Goal: Information Seeking & Learning: Learn about a topic

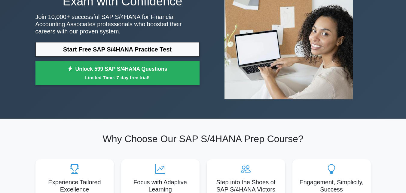
scroll to position [60, 0]
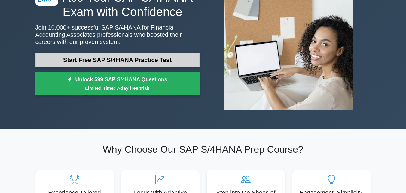
click at [139, 56] on link "Start Free SAP S/4HANA Practice Test" at bounding box center [117, 60] width 164 height 14
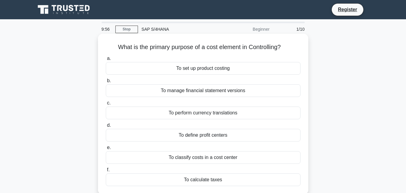
drag, startPoint x: 176, startPoint y: 69, endPoint x: 239, endPoint y: 69, distance: 62.9
click at [239, 69] on div "To set up product costing" at bounding box center [203, 68] width 195 height 13
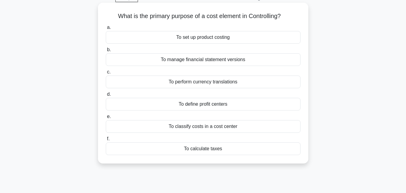
scroll to position [30, 0]
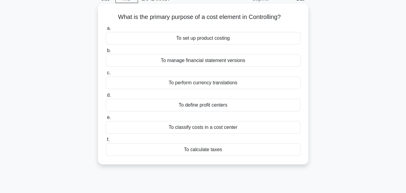
click at [187, 49] on label "b. To manage financial statement versions" at bounding box center [203, 57] width 195 height 20
click at [106, 49] on input "b. To manage financial statement versions" at bounding box center [106, 51] width 0 height 4
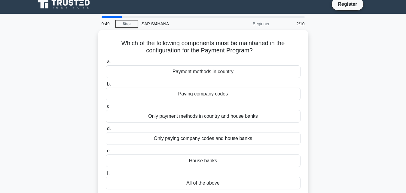
scroll to position [0, 0]
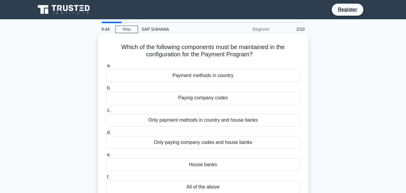
drag, startPoint x: 171, startPoint y: 75, endPoint x: 237, endPoint y: 74, distance: 65.9
click at [237, 74] on div "Payment methods in country" at bounding box center [203, 75] width 195 height 13
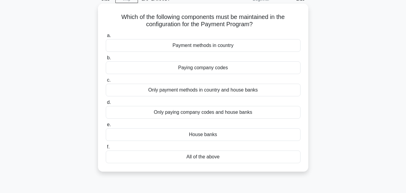
click at [216, 112] on div "Only paying company codes and house banks" at bounding box center [203, 112] width 195 height 13
click at [106, 104] on input "d. Only paying company codes and house banks" at bounding box center [106, 102] width 0 height 4
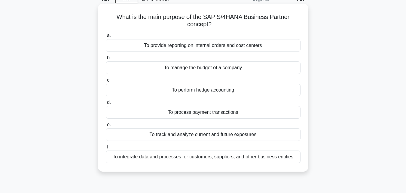
scroll to position [0, 0]
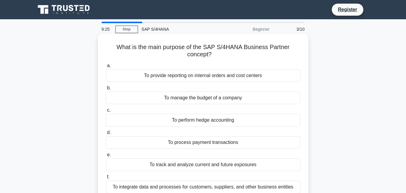
drag, startPoint x: 116, startPoint y: 45, endPoint x: 219, endPoint y: 54, distance: 102.9
click at [217, 54] on h5 "What is the main purpose of the SAP S/4HANA Business Partner concept? .spinner_…" at bounding box center [203, 50] width 196 height 15
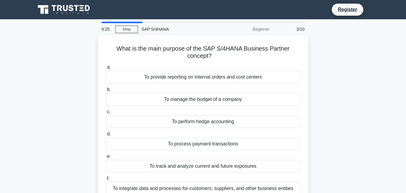
copy h5 "What is the main purpose of the SAP S/4HANA Business Partner concept?"
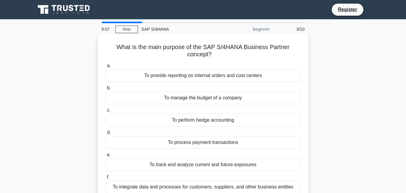
click at [124, 49] on h5 "What is the main purpose of the SAP S/4HANA Business Partner concept? .spinner_…" at bounding box center [203, 50] width 196 height 15
drag, startPoint x: 116, startPoint y: 47, endPoint x: 258, endPoint y: 170, distance: 187.9
click at [258, 170] on div "What is the main purpose of the SAP S/4HANA Business Partner concept? .spinner_…" at bounding box center [203, 117] width 206 height 163
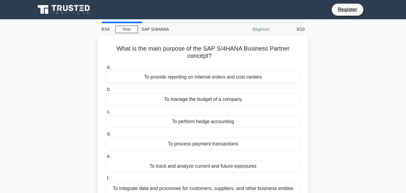
copy div "What is the main purpose of the SAP S/4HANA Business Partner concept? .spinner_…"
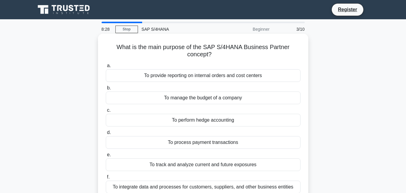
click at [279, 82] on div "a. To provide reporting on internal orders and cost centers b. To manage the bu…" at bounding box center [203, 128] width 202 height 134
click at [178, 98] on div "To manage the budget of a company" at bounding box center [203, 97] width 195 height 13
click at [106, 90] on input "b. To manage the budget of a company" at bounding box center [106, 88] width 0 height 4
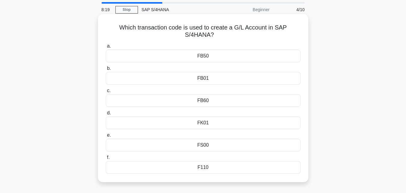
scroll to position [30, 0]
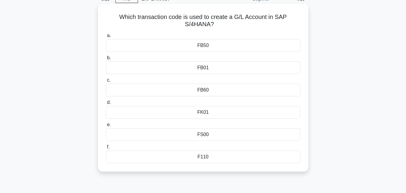
click at [209, 134] on div "FS00" at bounding box center [203, 134] width 195 height 13
click at [106, 127] on input "e. FS00" at bounding box center [106, 125] width 0 height 4
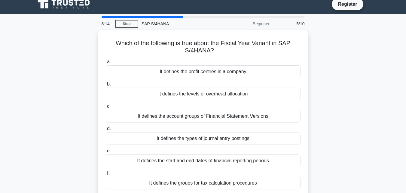
scroll to position [0, 0]
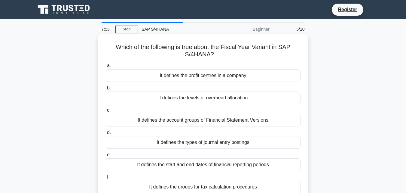
drag, startPoint x: 111, startPoint y: 45, endPoint x: 245, endPoint y: 55, distance: 134.2
click at [245, 55] on h5 "Which of the following is true about the Fiscal Year Variant in SAP S/4HANA? .s…" at bounding box center [203, 50] width 196 height 15
copy h5 "Which of the following is true about the Fiscal Year Variant in SAP S/4HANA?"
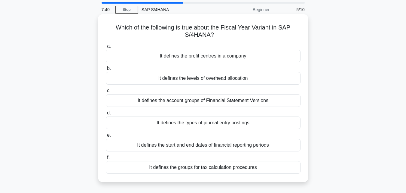
scroll to position [30, 0]
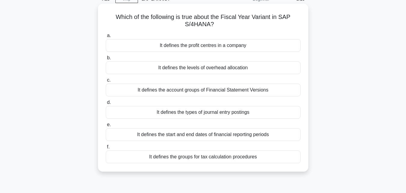
click at [134, 28] on h5 "Which of the following is true about the Fiscal Year Variant in SAP S/4HANA? .s…" at bounding box center [203, 20] width 196 height 15
drag, startPoint x: 115, startPoint y: 16, endPoint x: 260, endPoint y: 158, distance: 203.1
click at [260, 158] on div "Which of the following is true about the Fiscal Year Variant in SAP S/4HANA? .s…" at bounding box center [203, 87] width 206 height 163
copy div "Which of the following is true about the Fiscal Year Variant in SAP S/4HANA? .s…"
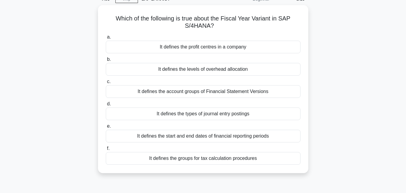
click at [347, 48] on div "Which of the following is true about the Fiscal Year Variant in SAP S/4HANA? .s…" at bounding box center [203, 92] width 343 height 175
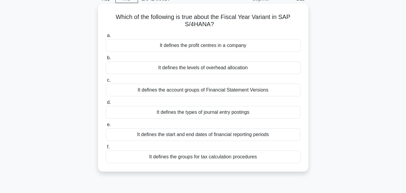
click at [212, 135] on div "It defines the start and end dates of financial reporting periods" at bounding box center [203, 134] width 195 height 13
click at [106, 127] on input "e. It defines the start and end dates of financial reporting periods" at bounding box center [106, 125] width 0 height 4
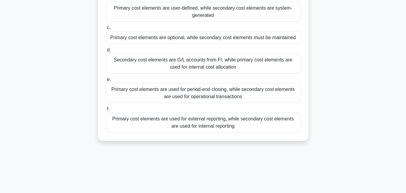
scroll to position [100, 0]
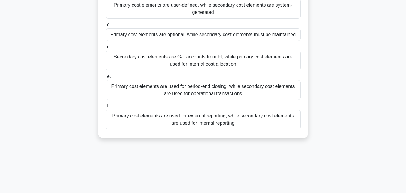
drag, startPoint x: 114, startPoint y: 46, endPoint x: 273, endPoint y: 138, distance: 183.8
click at [273, 138] on div "What is the main difference between a primary cost element and a secondary cost…" at bounding box center [203, 36] width 211 height 204
copy div "What is the main difference between a primary cost element and a secondary cost…"
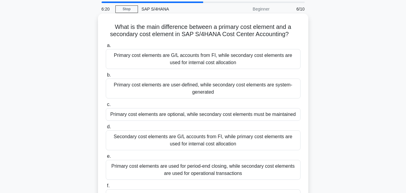
scroll to position [10, 0]
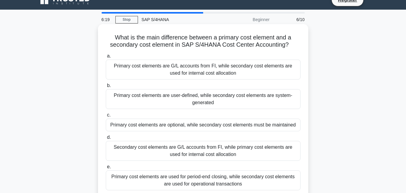
click at [213, 45] on h5 "What is the main difference between a primary cost element and a secondary cost…" at bounding box center [203, 41] width 196 height 15
click at [189, 67] on div "Primary cost elements are G/L accounts from FI, while secondary cost elements a…" at bounding box center [203, 70] width 195 height 20
click at [106, 58] on input "a. Primary cost elements are G/L accounts from FI, while secondary cost element…" at bounding box center [106, 56] width 0 height 4
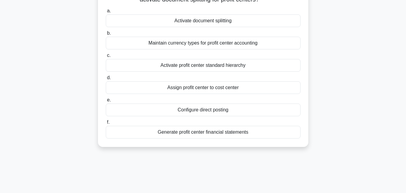
scroll to position [132, 0]
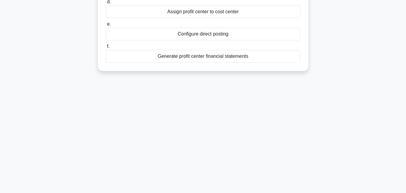
drag, startPoint x: 111, startPoint y: 47, endPoint x: 263, endPoint y: 95, distance: 159.5
click at [263, 95] on div "6:11 Stop SAP S/4HANA Beginner 7/10 In SAP S/4HANA, which configuration step is…" at bounding box center [203, 40] width 343 height 301
copy div "In SAP S/4HANA, which configuration step is mandatory in order to activate docu…"
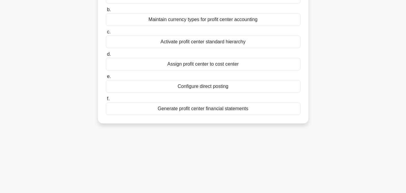
scroll to position [72, 0]
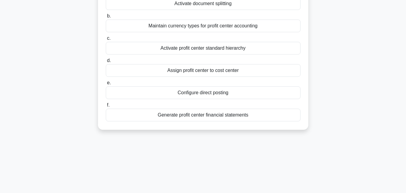
click at [252, 4] on div "Activate document splitting" at bounding box center [203, 3] width 195 height 13
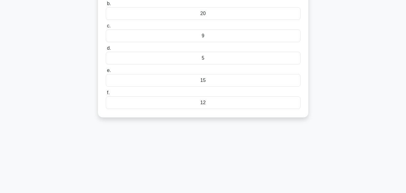
scroll to position [110, 0]
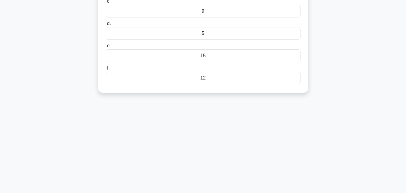
drag, startPoint x: 118, startPoint y: 51, endPoint x: 275, endPoint y: 133, distance: 177.8
click at [275, 133] on div "5:48 Stop SAP S/4HANA Beginner 8/10 What is the maximum number of dunning level…" at bounding box center [203, 61] width 343 height 301
copy div "What is the maximum number of dunning levels that can be configured in SAP S/4H…"
click at [223, 115] on div "5:39 Stop SAP S/4HANA Beginner 8/10 What is the maximum number of dunning level…" at bounding box center [203, 61] width 343 height 301
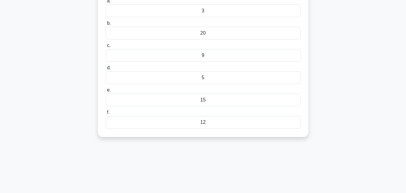
scroll to position [50, 0]
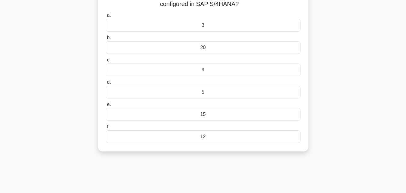
click at [203, 48] on div "20" at bounding box center [203, 47] width 195 height 13
click at [106, 40] on input "b. 20" at bounding box center [106, 38] width 0 height 4
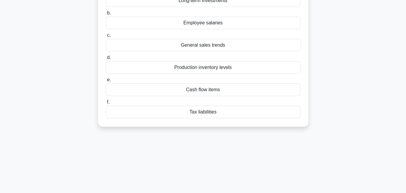
scroll to position [132, 0]
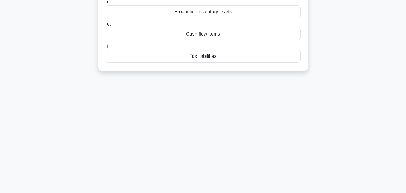
drag, startPoint x: 108, startPoint y: 45, endPoint x: 290, endPoint y: 189, distance: 232.7
click at [290, 190] on div "5:33 Stop SAP S/4HANA Beginner 9/10 Which of the following components is used t…" at bounding box center [203, 40] width 343 height 301
copy div "Which of the following components is used to determine a company's liquidity fo…"
click at [210, 89] on div "5:25 Stop SAP S/4HANA Beginner 9/10 Which of the following components is used t…" at bounding box center [203, 40] width 343 height 301
click at [210, 36] on div "Cash flow items" at bounding box center [203, 32] width 195 height 13
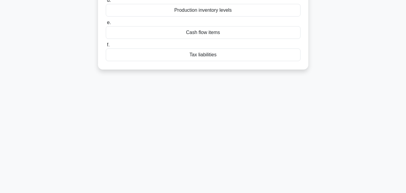
click at [106, 25] on input "e. Cash flow items" at bounding box center [106, 23] width 0 height 4
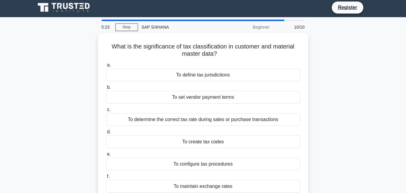
scroll to position [0, 0]
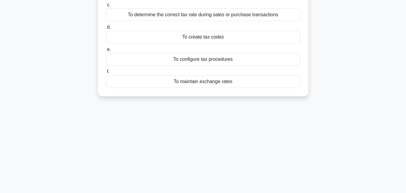
drag, startPoint x: 109, startPoint y: 45, endPoint x: 296, endPoint y: 190, distance: 236.2
click at [296, 191] on div "5:21 Stop SAP S/4HANA Beginner 10/10 What is the significance of tax classifica…" at bounding box center [203, 65] width 343 height 301
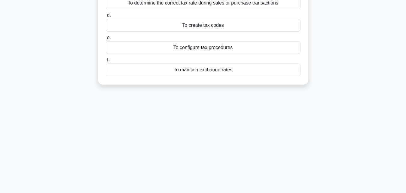
copy div "What is the significance of tax classification in customer and material master …"
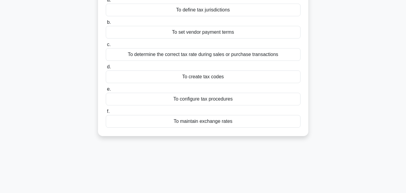
scroll to position [57, 0]
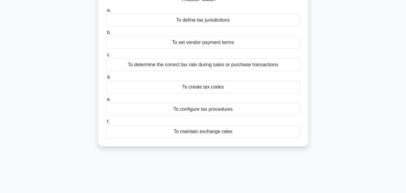
click at [359, 81] on div "What is the significance of tax classification in customer and material master …" at bounding box center [203, 65] width 343 height 175
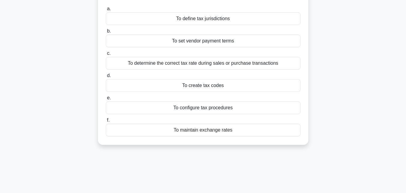
click at [200, 63] on div "To determine the correct tax rate during sales or purchase transactions" at bounding box center [203, 63] width 195 height 13
click at [106, 55] on input "c. To determine the correct tax rate during sales or purchase transactions" at bounding box center [106, 53] width 0 height 4
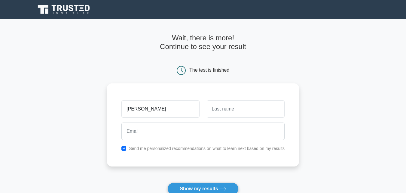
type input "SNEHALI"
click at [245, 111] on input "text" at bounding box center [246, 108] width 78 height 17
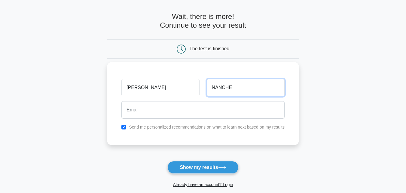
scroll to position [30, 0]
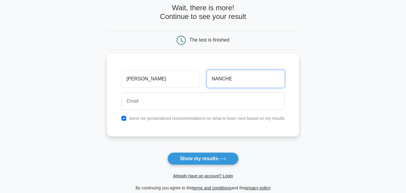
type input "NANCHE"
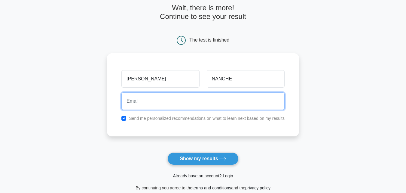
click at [181, 99] on input "email" at bounding box center [203, 100] width 163 height 17
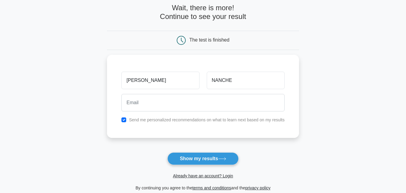
click at [338, 89] on main "Wait, there is more! Continue to see your result The test is finished SNEHALI" at bounding box center [203, 97] width 406 height 217
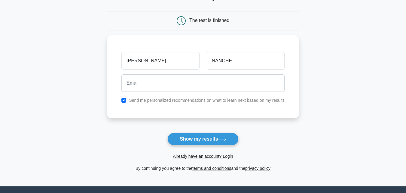
scroll to position [60, 0]
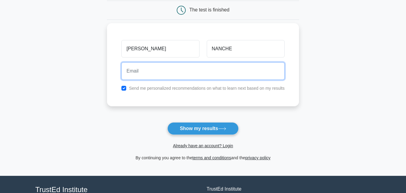
click at [158, 72] on input "email" at bounding box center [203, 70] width 163 height 17
type input "S"
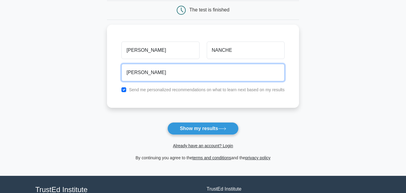
drag, startPoint x: 157, startPoint y: 72, endPoint x: 107, endPoint y: 78, distance: 50.3
click at [107, 78] on main "Wait, there is more! Continue to see your result The test is finished SNEHALI" at bounding box center [203, 67] width 406 height 217
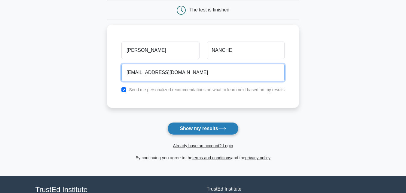
type input "accounts@synsmart.in"
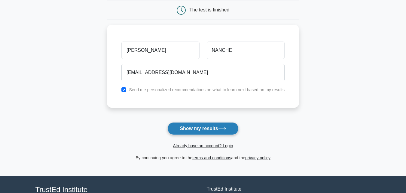
click at [202, 127] on button "Show my results" at bounding box center [203, 128] width 71 height 13
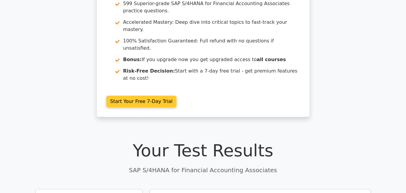
scroll to position [60, 0]
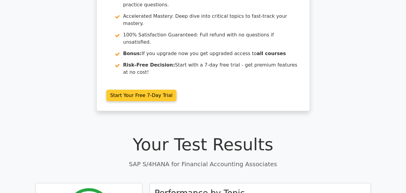
click at [154, 90] on link "Start Your Free 7-Day Trial" at bounding box center [141, 95] width 70 height 11
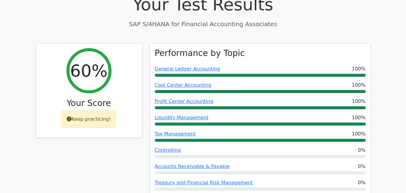
scroll to position [211, 0]
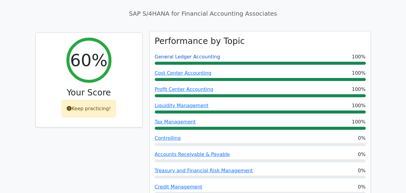
click at [185, 54] on link "General Ledger Accounting" at bounding box center [188, 57] width 66 height 6
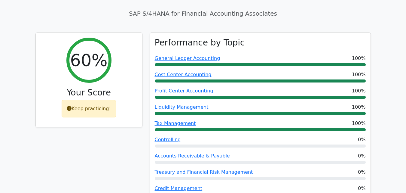
click at [100, 118] on div "60% Your Score Keep practicing!" at bounding box center [89, 122] width 114 height 181
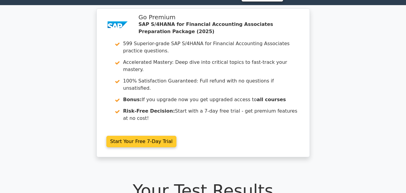
scroll to position [0, 0]
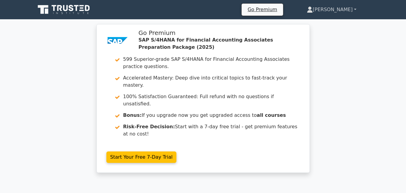
click at [354, 8] on link "[PERSON_NAME]" at bounding box center [332, 10] width 78 height 12
